Goal: Information Seeking & Learning: Learn about a topic

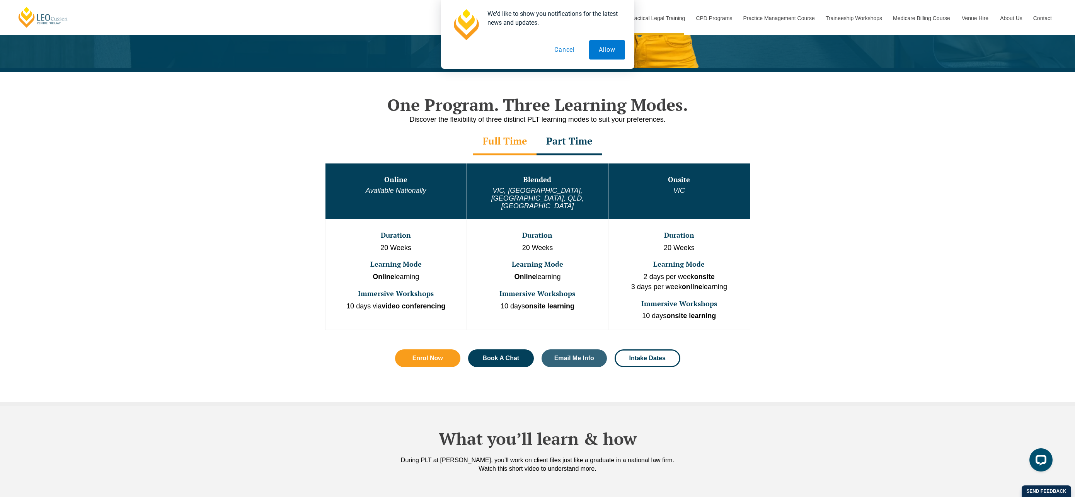
click at [564, 51] on button "Cancel" at bounding box center [564, 49] width 40 height 19
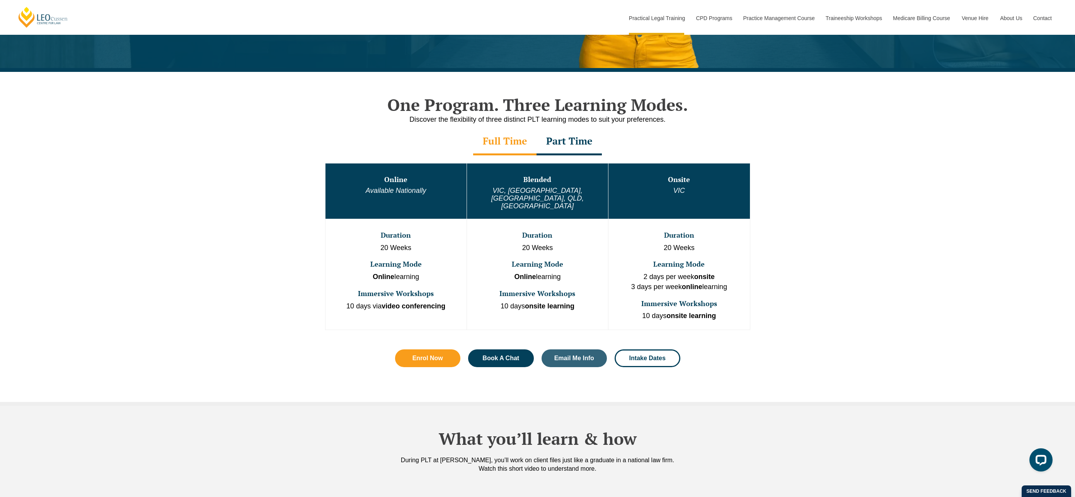
click at [396, 188] on em "Available Nationally" at bounding box center [396, 191] width 61 height 8
click at [394, 179] on h3 "Online" at bounding box center [395, 180] width 139 height 8
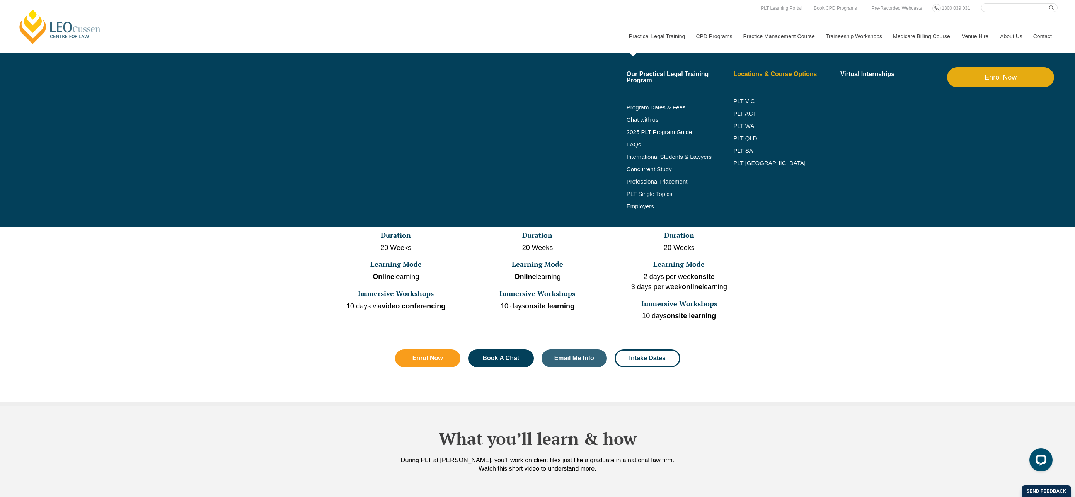
click at [774, 77] on link "Locations & Course Options" at bounding box center [786, 74] width 107 height 6
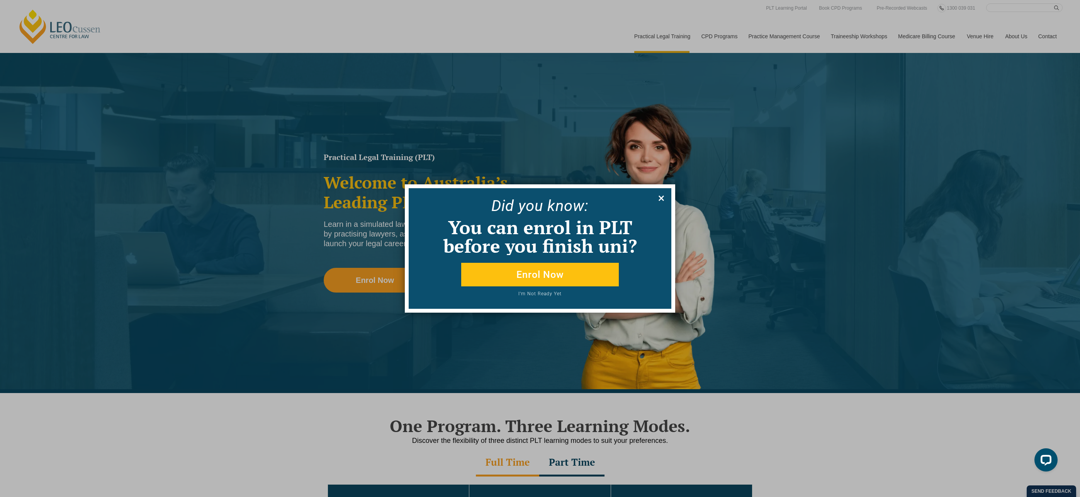
click at [660, 199] on icon at bounding box center [661, 198] width 5 height 5
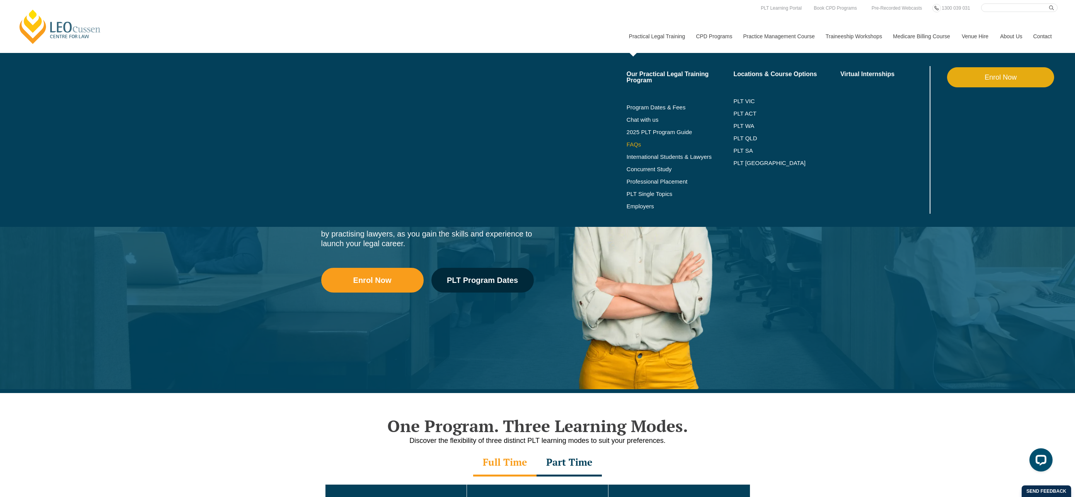
click at [626, 145] on link "FAQs" at bounding box center [679, 144] width 107 height 6
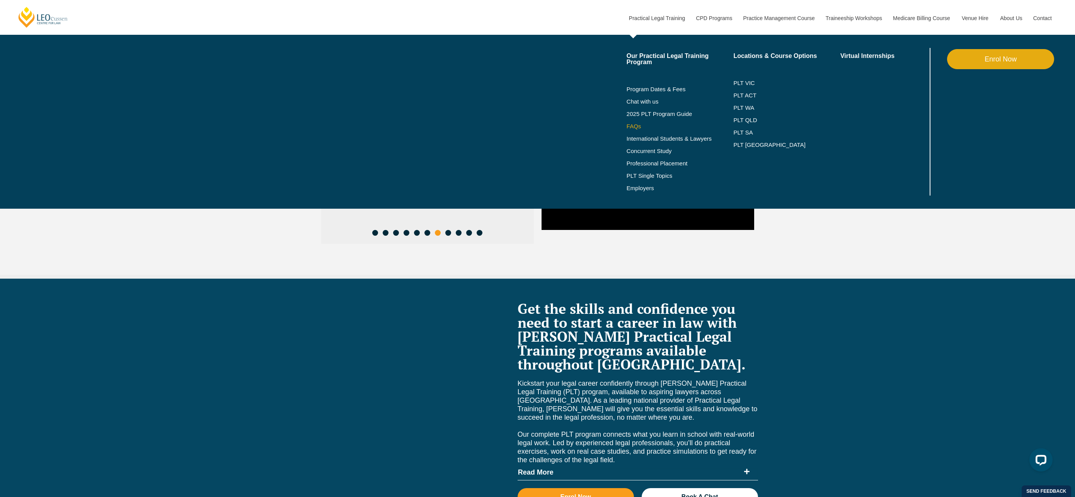
scroll to position [3296, 0]
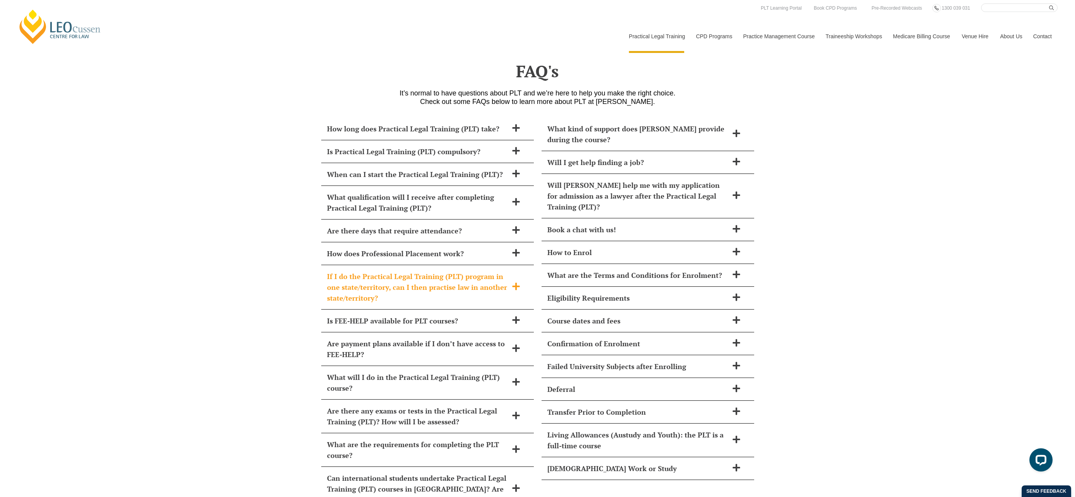
click at [403, 271] on h2 "If I do the Practical Legal Training (PLT) program in one state/territory, can …" at bounding box center [417, 287] width 181 height 32
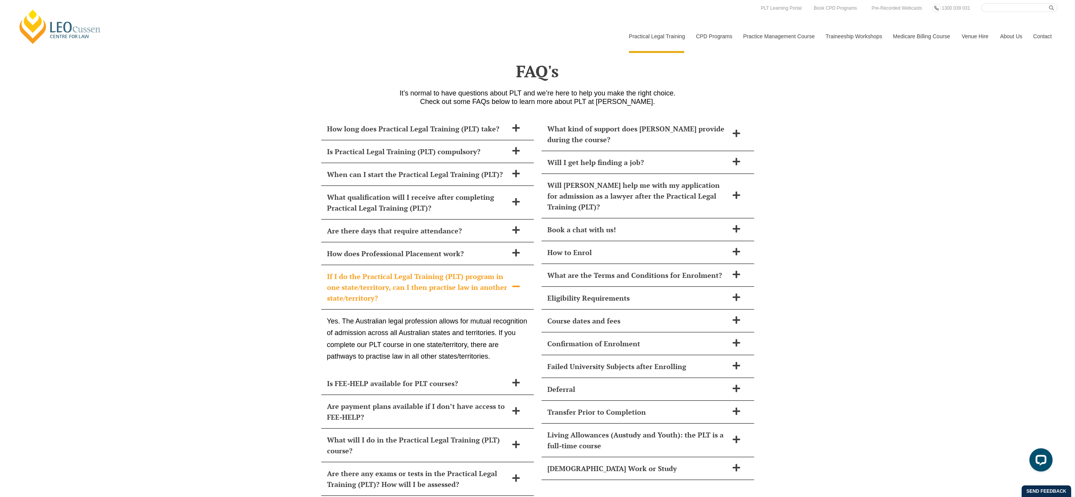
click at [403, 271] on h2 "If I do the Practical Legal Training (PLT) program in one state/territory, can …" at bounding box center [417, 287] width 181 height 32
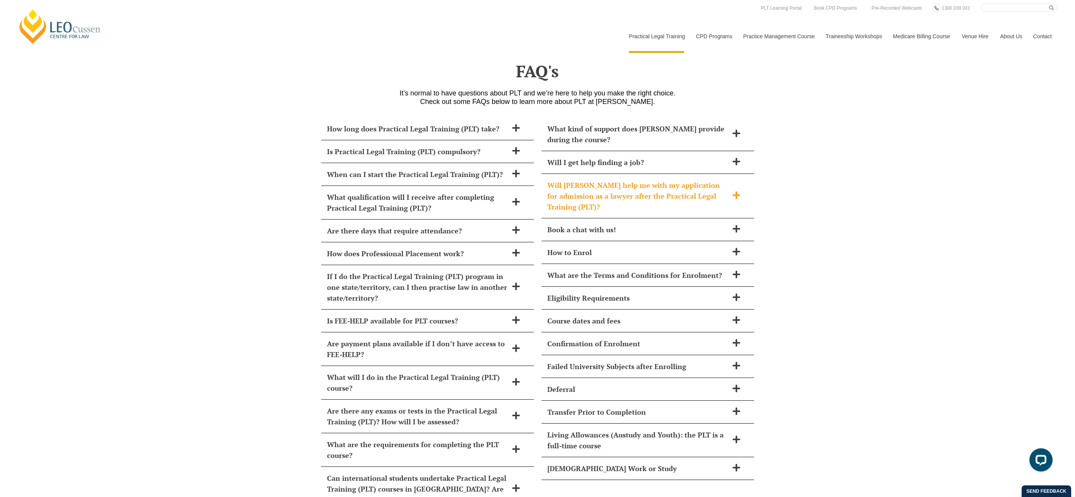
click at [627, 180] on h2 "Will [PERSON_NAME] help me with my application for admission as a lawyer after …" at bounding box center [637, 196] width 181 height 32
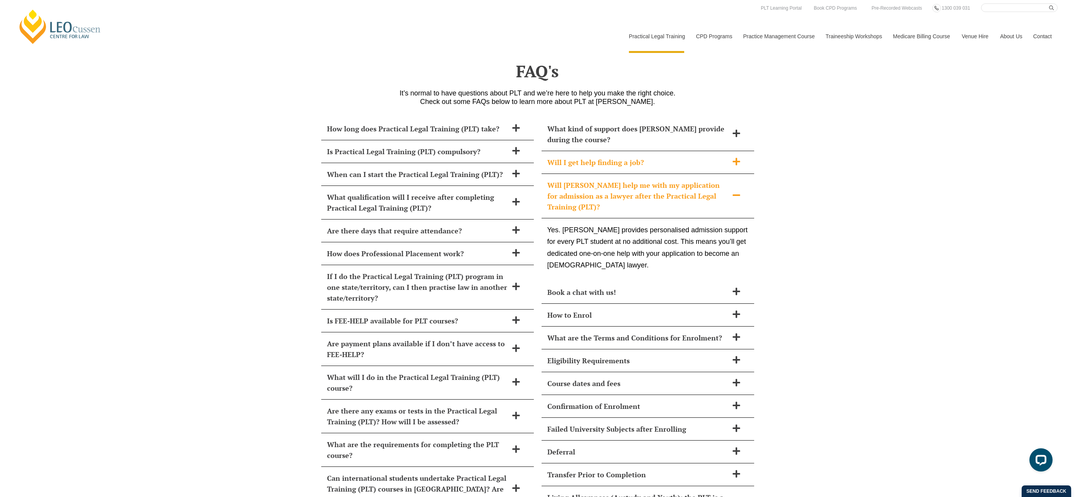
click at [630, 157] on h2 "Will I get help finding a job?" at bounding box center [637, 162] width 181 height 11
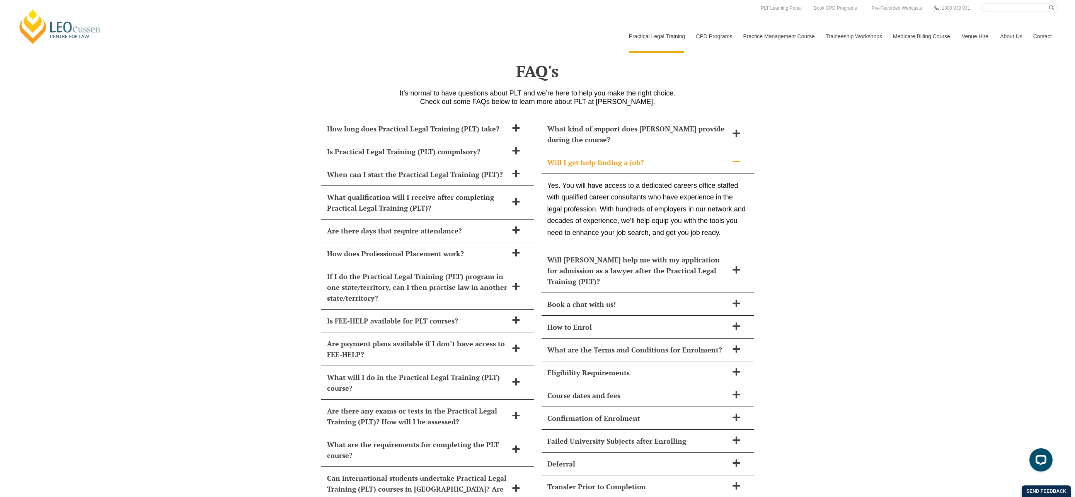
click at [599, 157] on h2 "Will I get help finding a job?" at bounding box center [637, 162] width 181 height 11
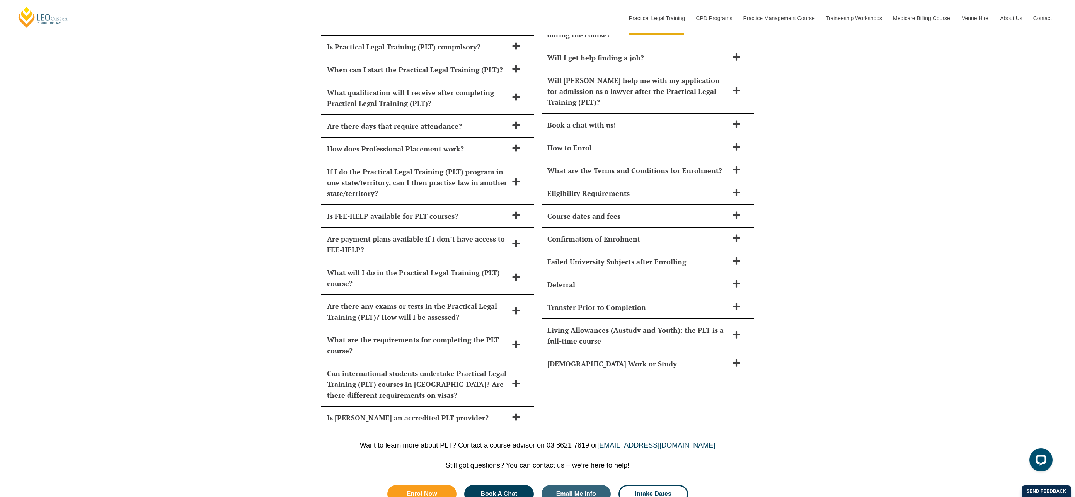
scroll to position [3499, 0]
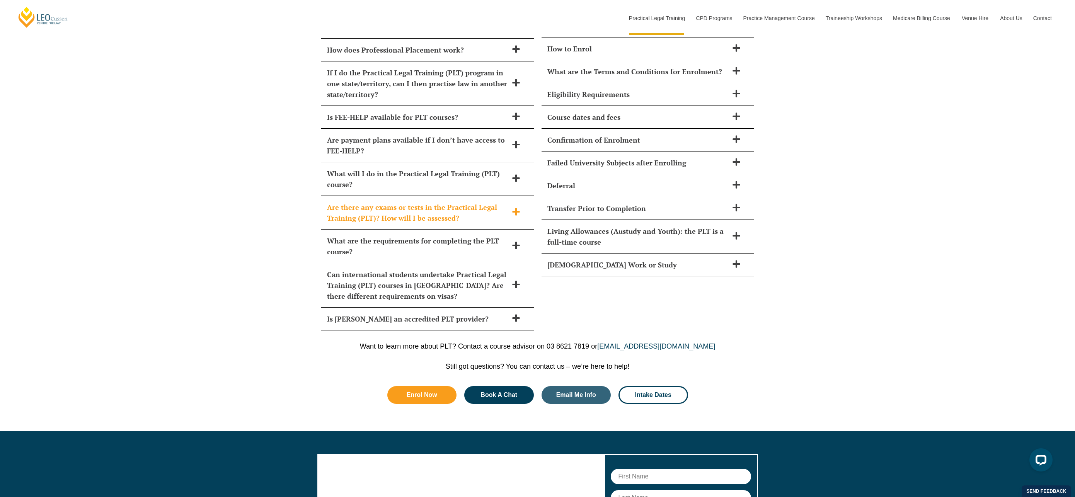
click at [456, 202] on h2 "Are there any exams or tests in the Practical Legal Training (PLT)? How will I …" at bounding box center [417, 213] width 181 height 22
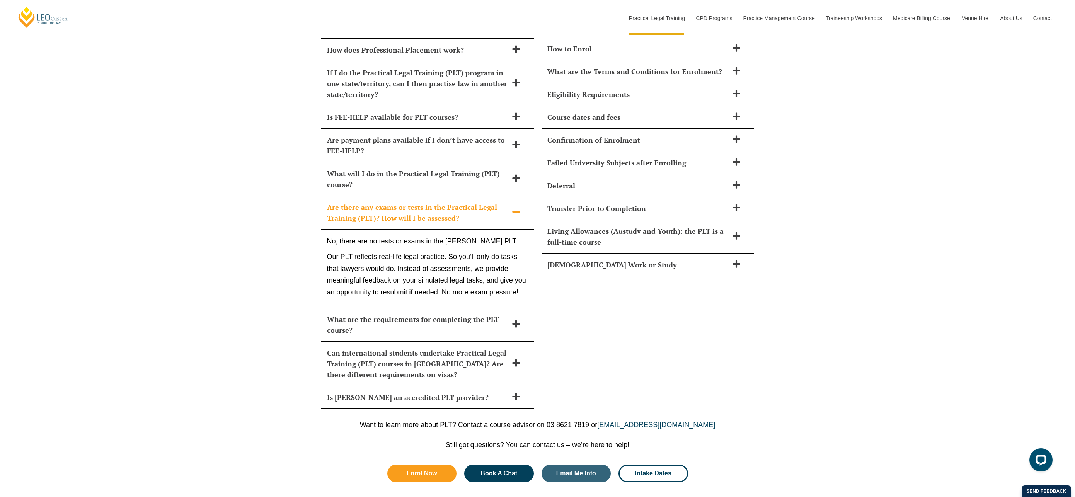
click at [456, 202] on h2 "Are there any exams or tests in the Practical Legal Training (PLT)? How will I …" at bounding box center [417, 213] width 181 height 22
